Goal: Find specific page/section: Find specific page/section

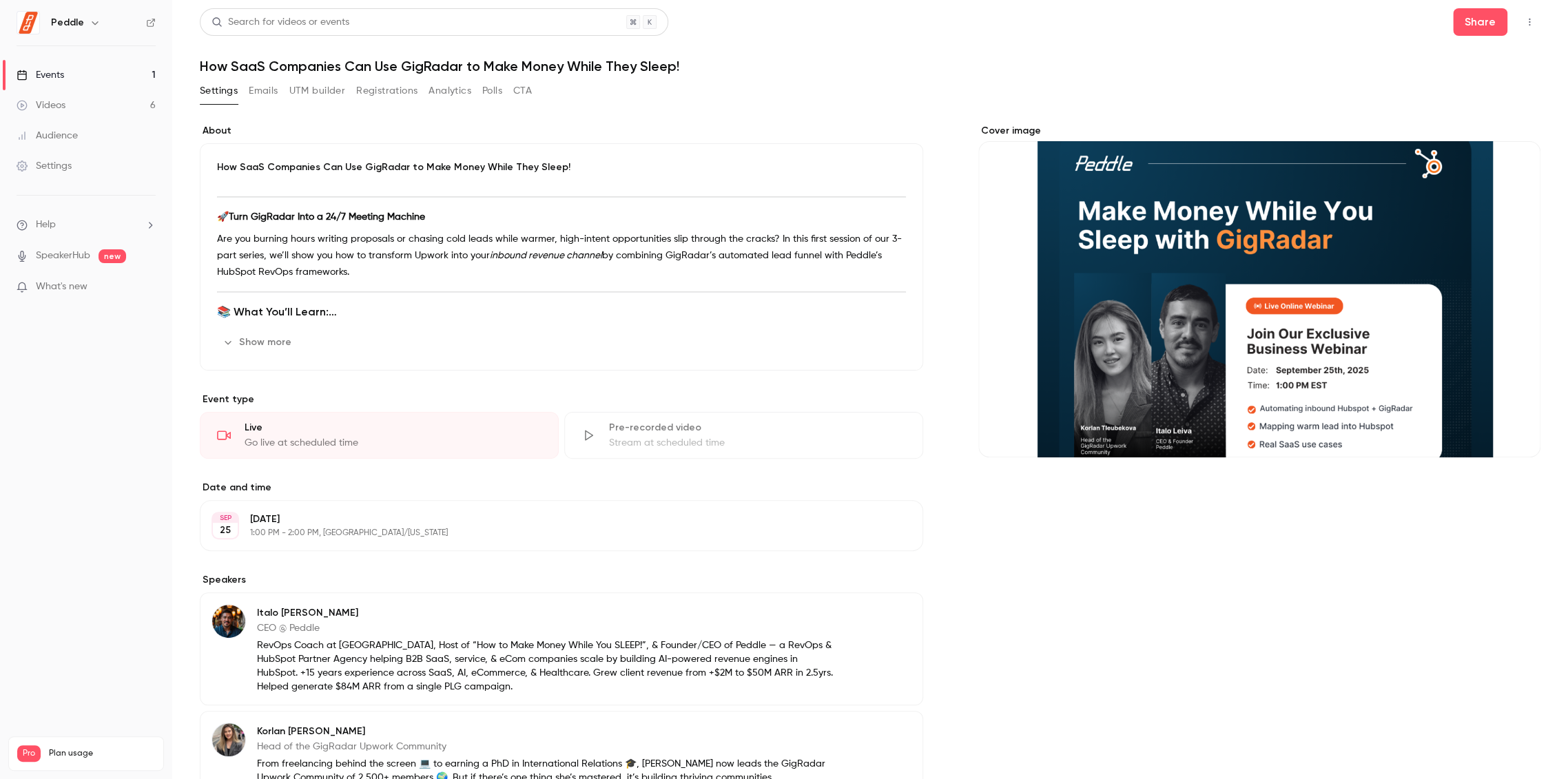
click at [86, 71] on link "Events 1" at bounding box center [86, 75] width 172 height 30
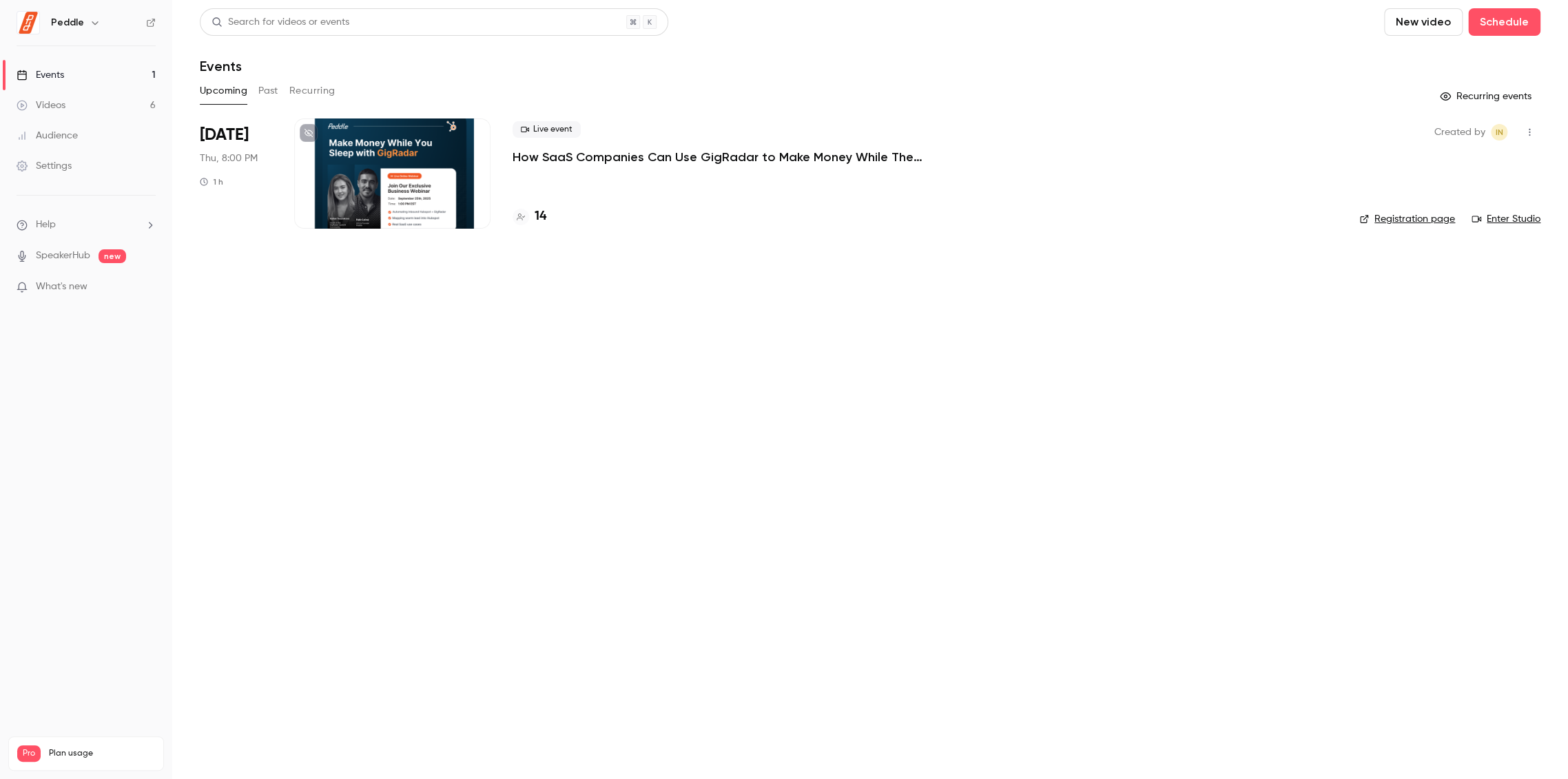
click at [640, 161] on p "How SaaS Companies Can Use GigRadar to Make Money While They Sleep!" at bounding box center [719, 157] width 413 height 16
click at [278, 88] on button "Past" at bounding box center [268, 91] width 20 height 22
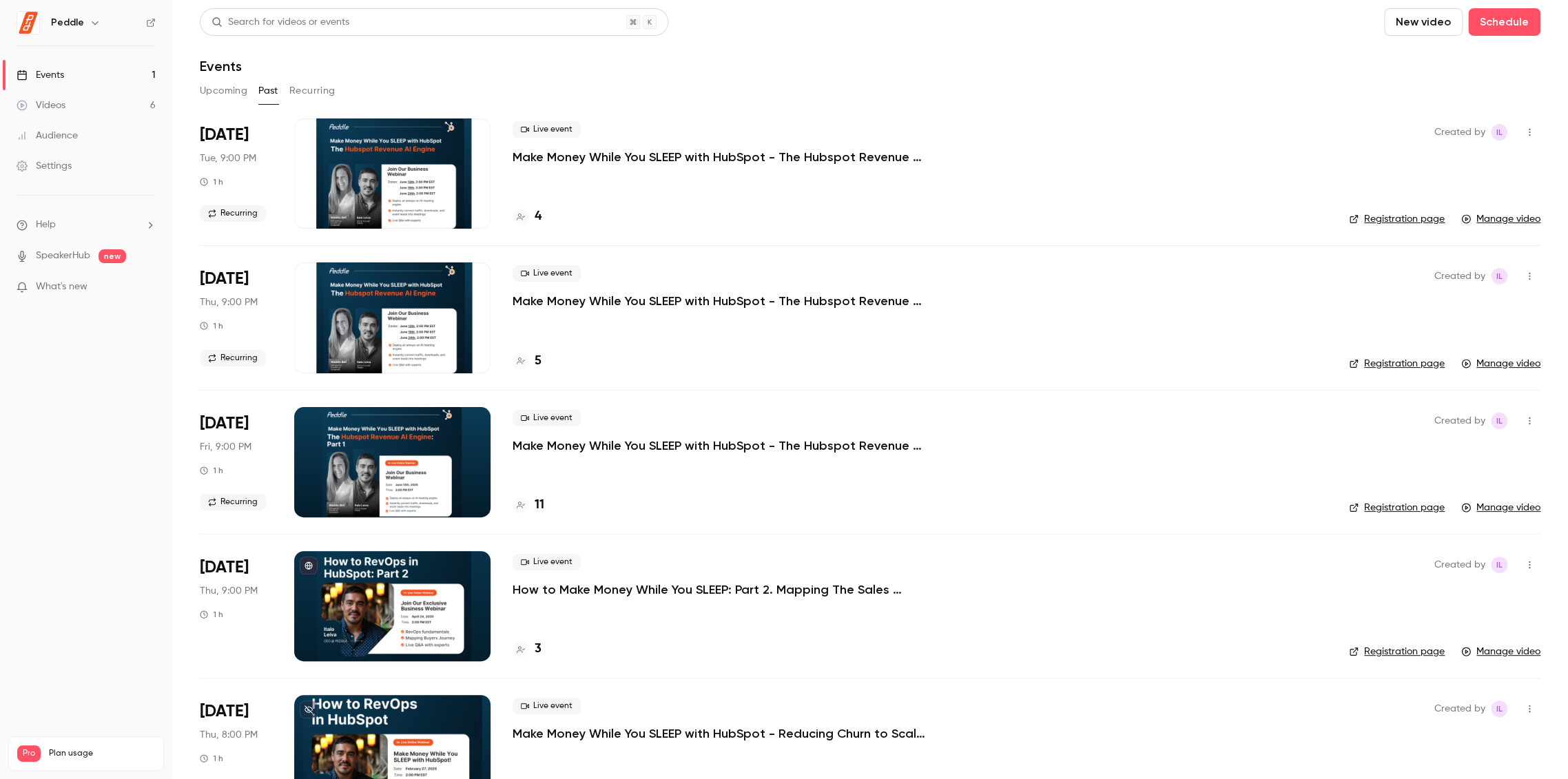
click at [223, 88] on button "Upcoming" at bounding box center [223, 91] width 48 height 22
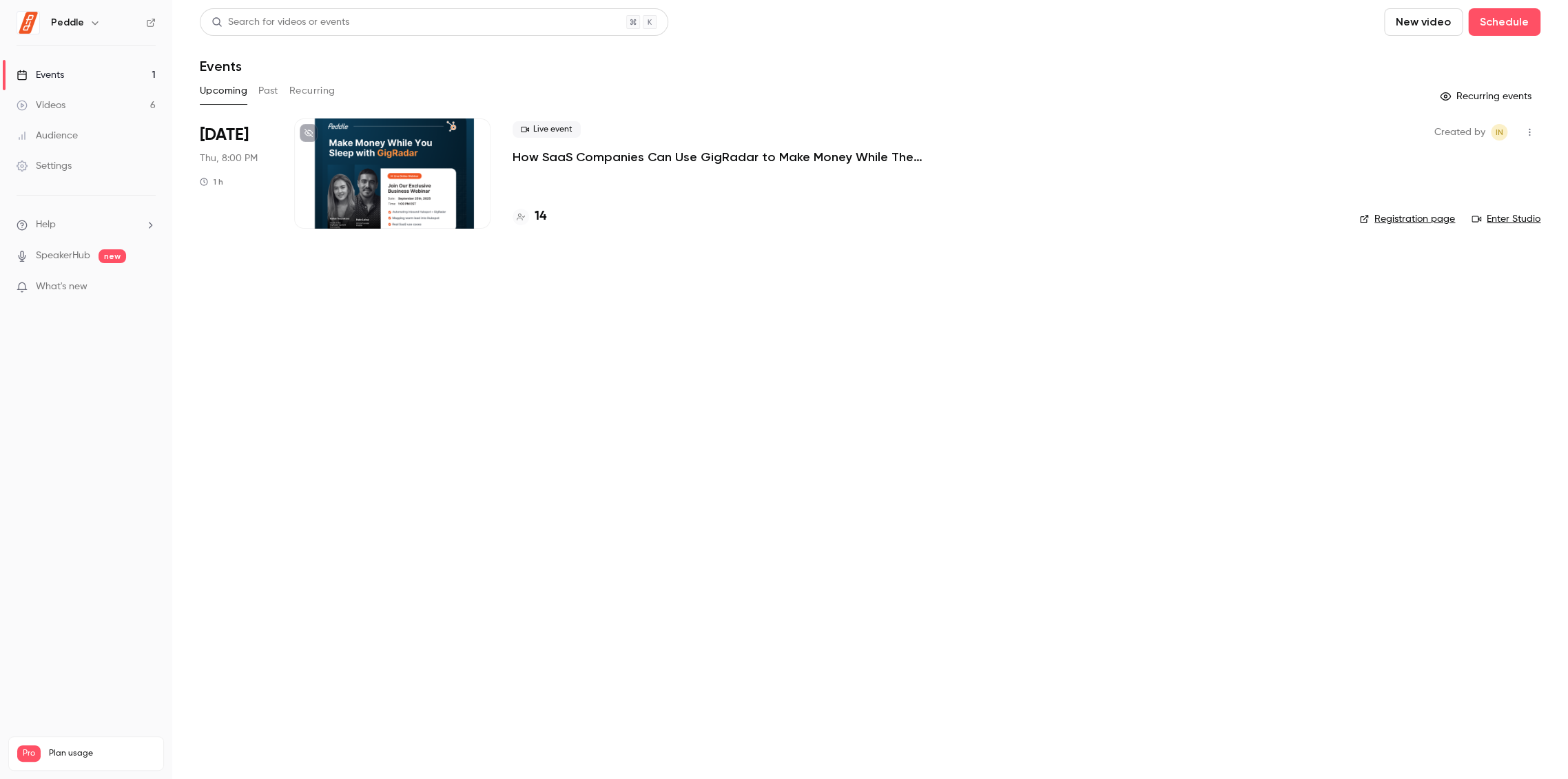
click at [620, 149] on p "How SaaS Companies Can Use GigRadar to Make Money While They Sleep!" at bounding box center [719, 157] width 413 height 16
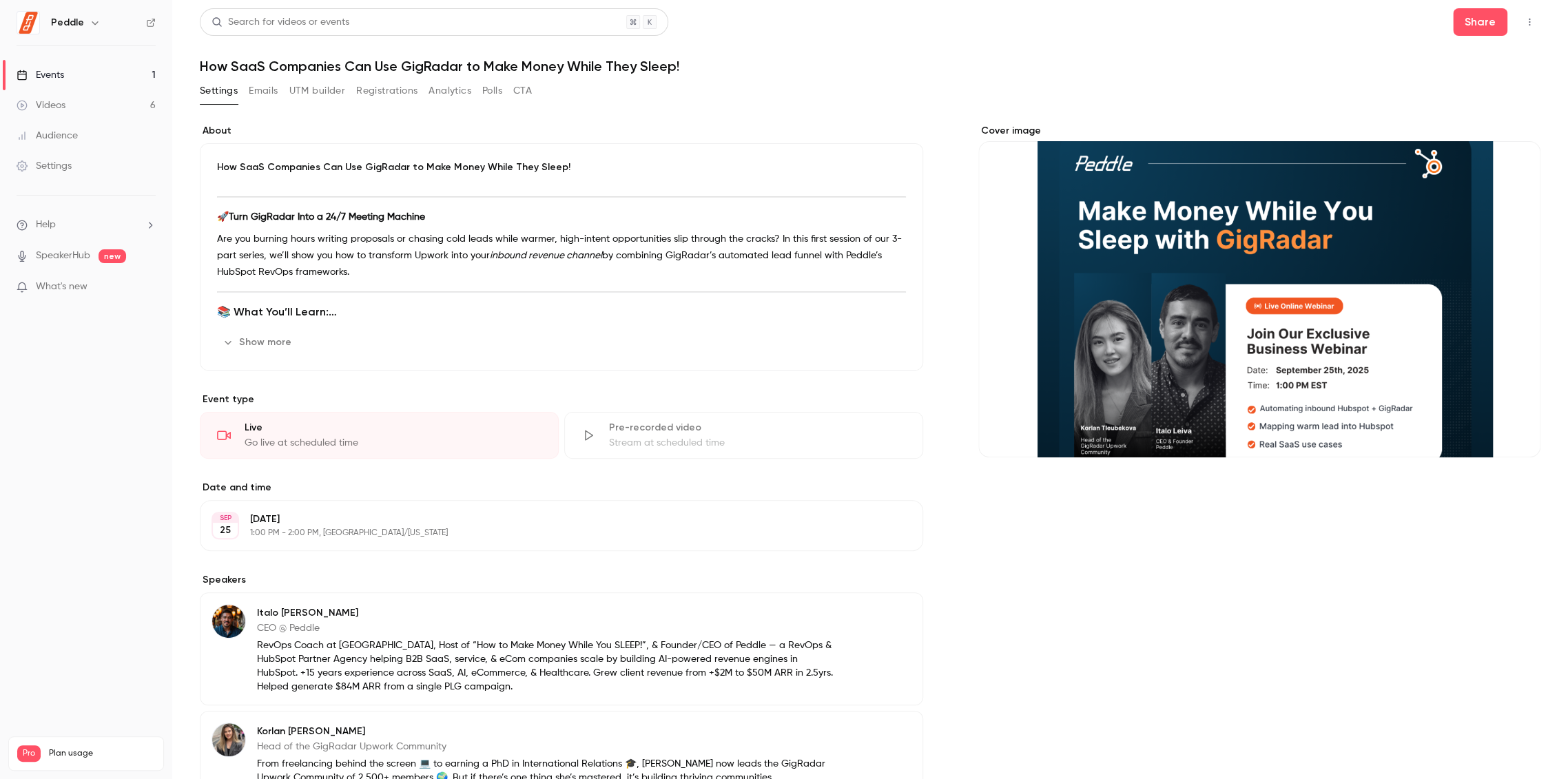
click at [406, 96] on button "Registrations" at bounding box center [387, 91] width 62 height 22
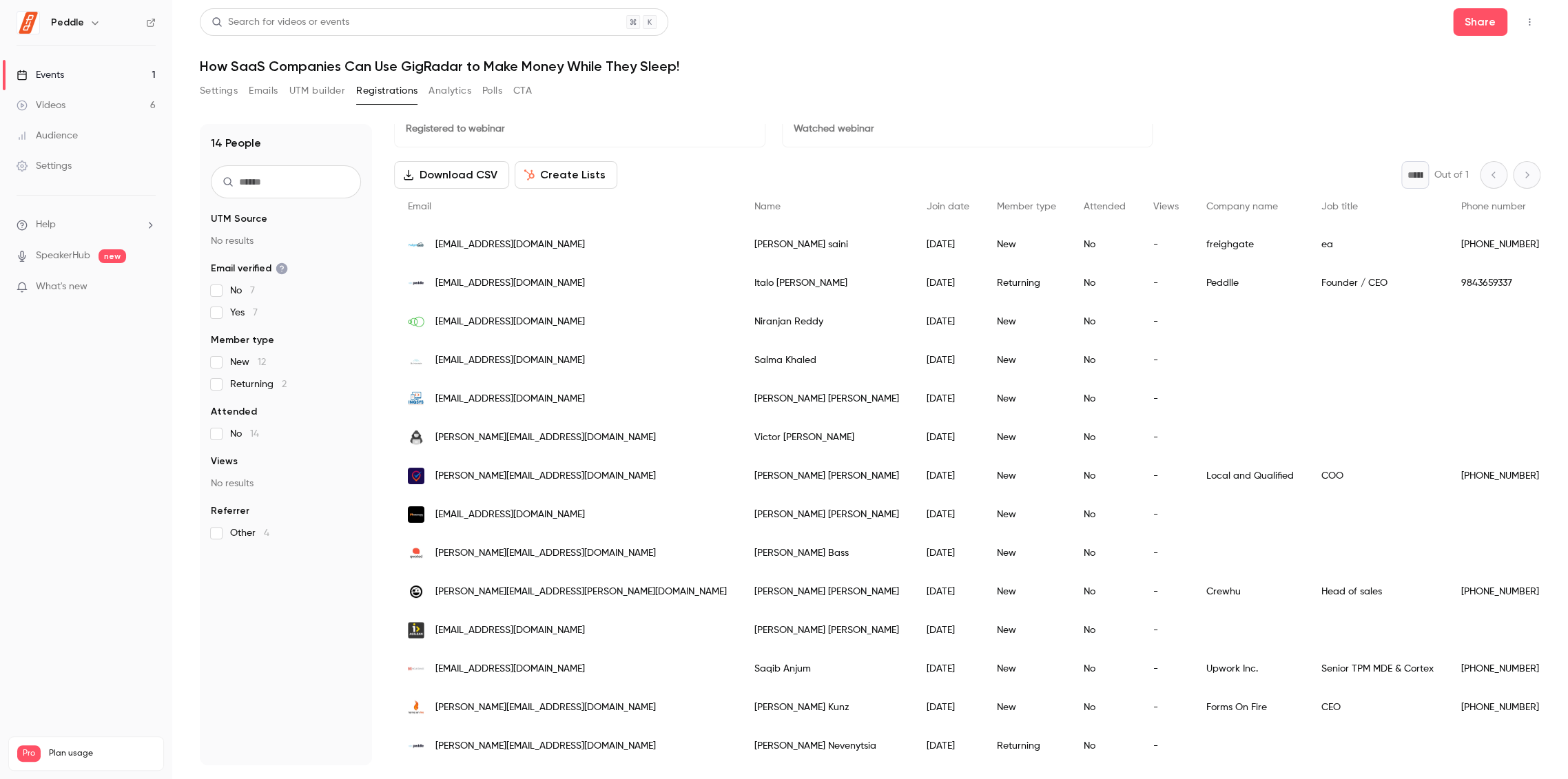
scroll to position [41, 0]
click at [459, 94] on button "Analytics" at bounding box center [450, 91] width 43 height 22
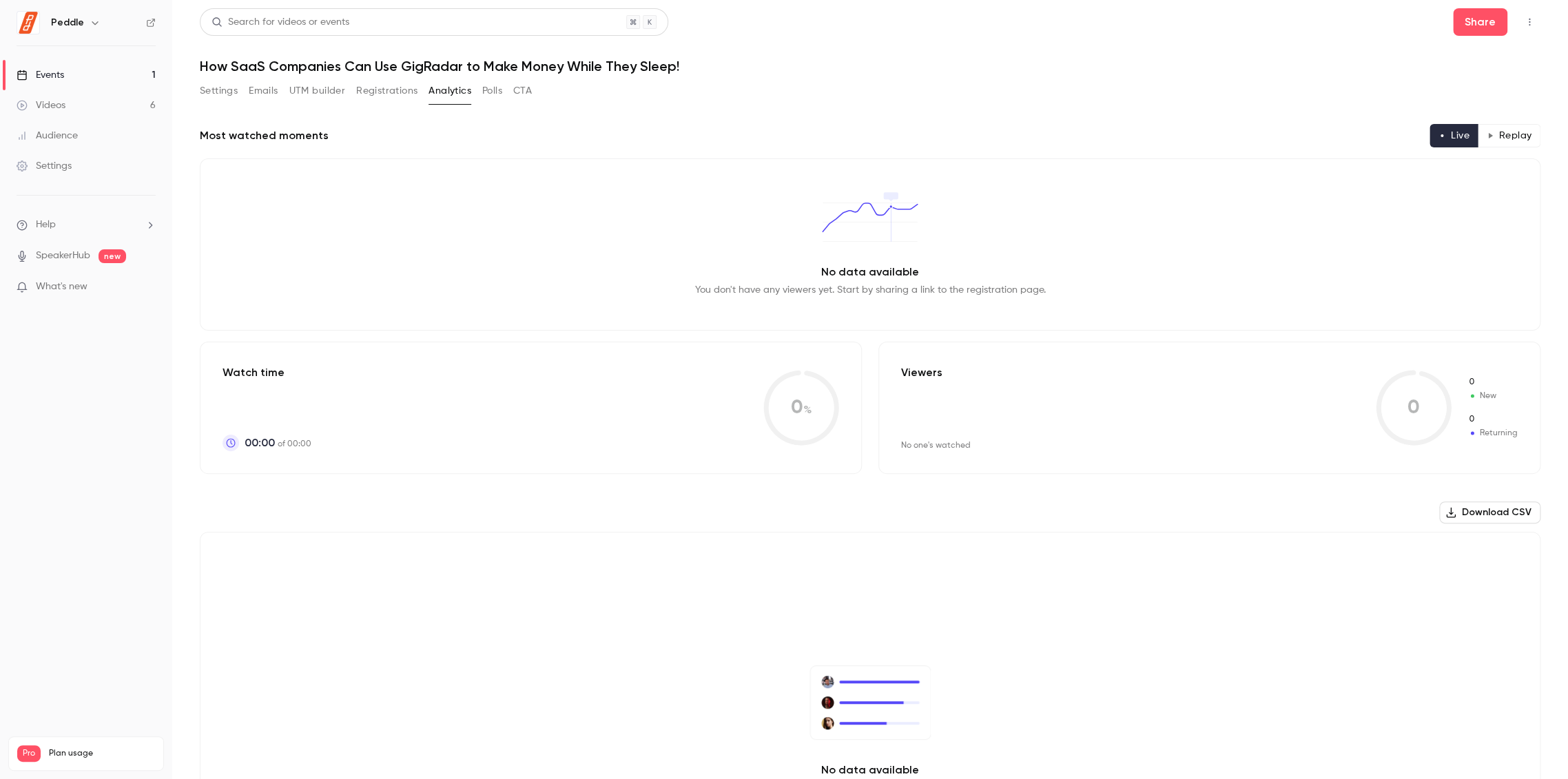
click at [79, 66] on link "Events 1" at bounding box center [86, 75] width 172 height 30
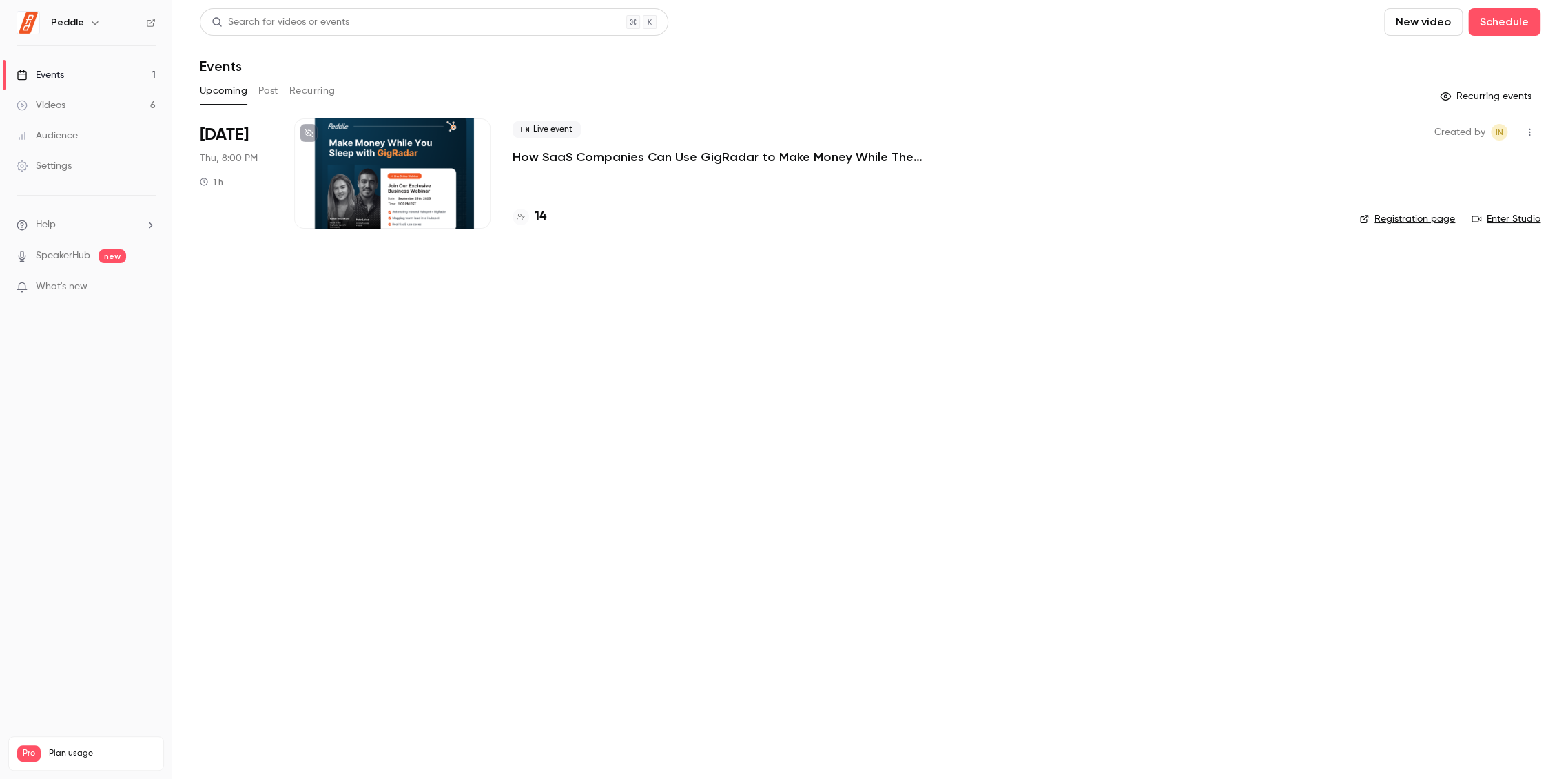
click at [1419, 221] on link "Registration page" at bounding box center [1407, 219] width 96 height 14
click at [1298, 487] on main "Search for videos or events New video Schedule Events Upcoming Past Recurring R…" at bounding box center [870, 389] width 1396 height 779
